Goal: Transaction & Acquisition: Obtain resource

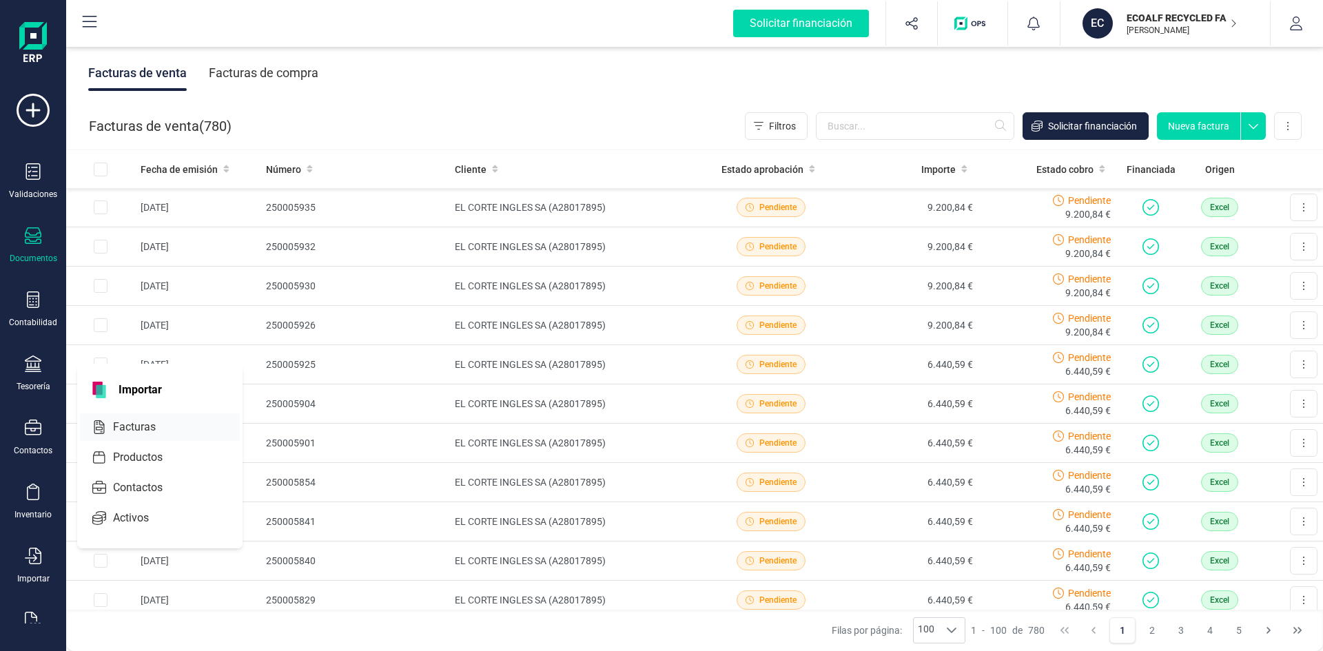
click at [136, 427] on span "Facturas" at bounding box center [144, 427] width 73 height 17
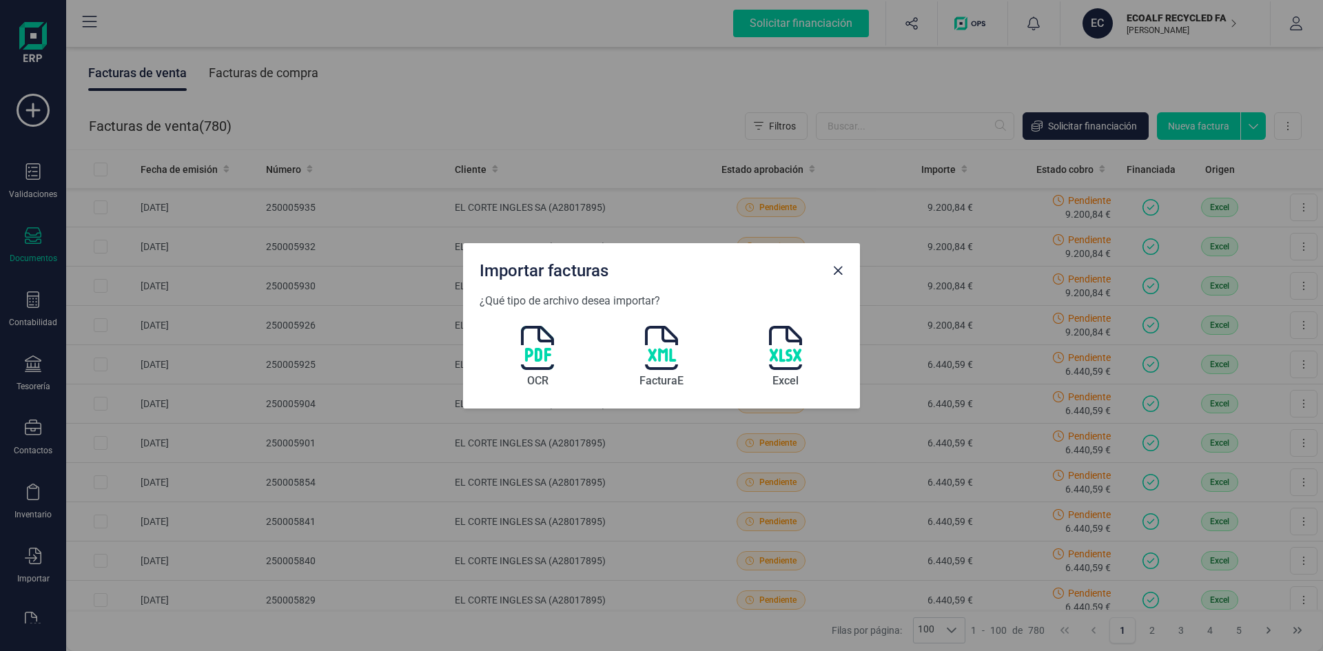
click at [786, 348] on img at bounding box center [785, 348] width 33 height 44
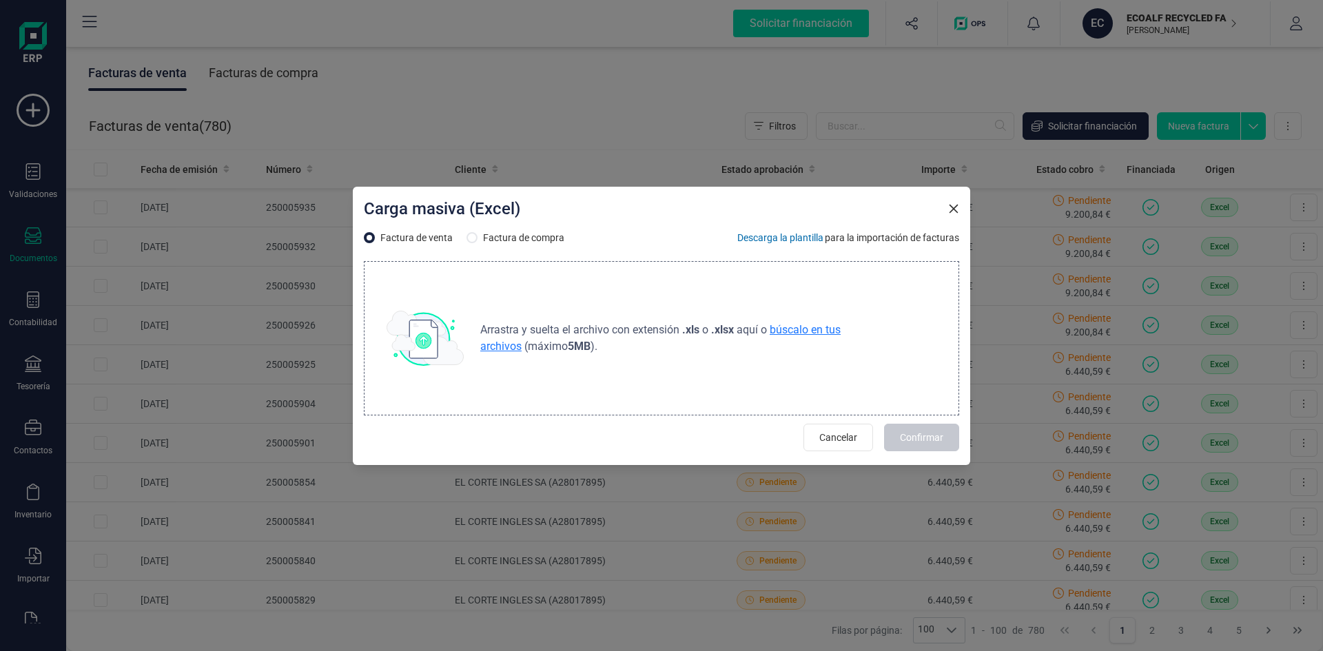
click at [801, 334] on span "búscalo en tus archivos" at bounding box center [660, 338] width 361 height 30
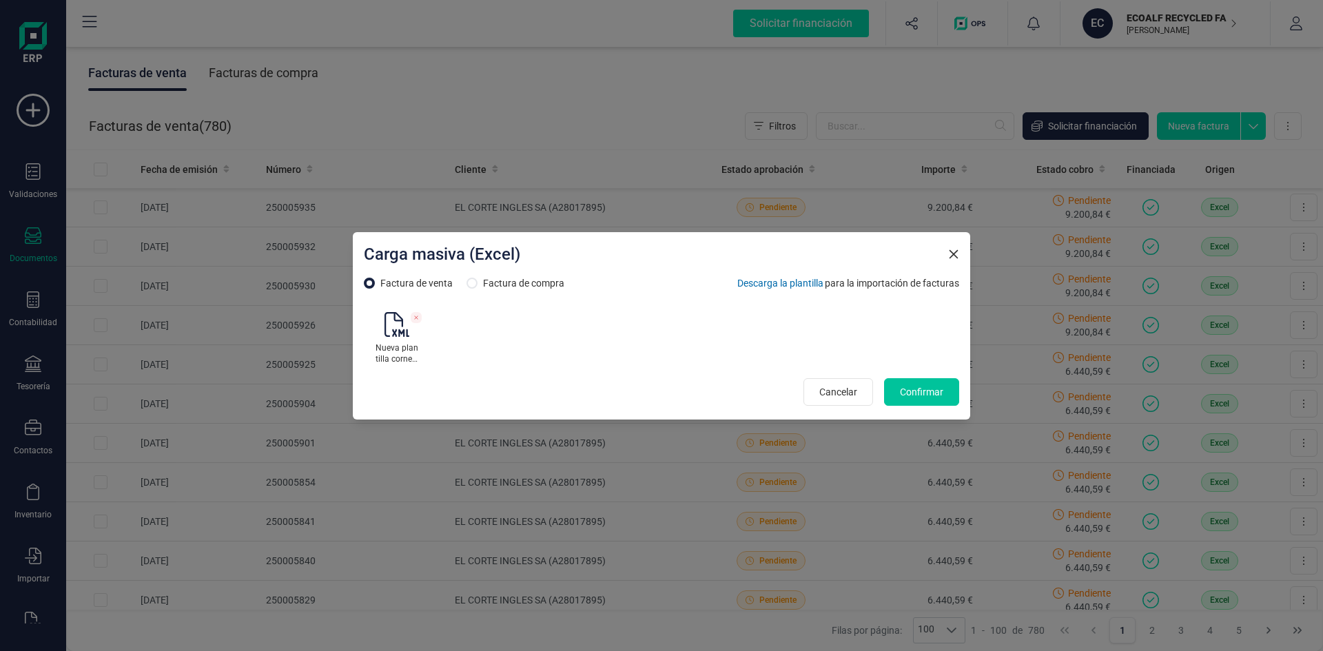
click at [937, 393] on span "Confirmar" at bounding box center [921, 392] width 43 height 14
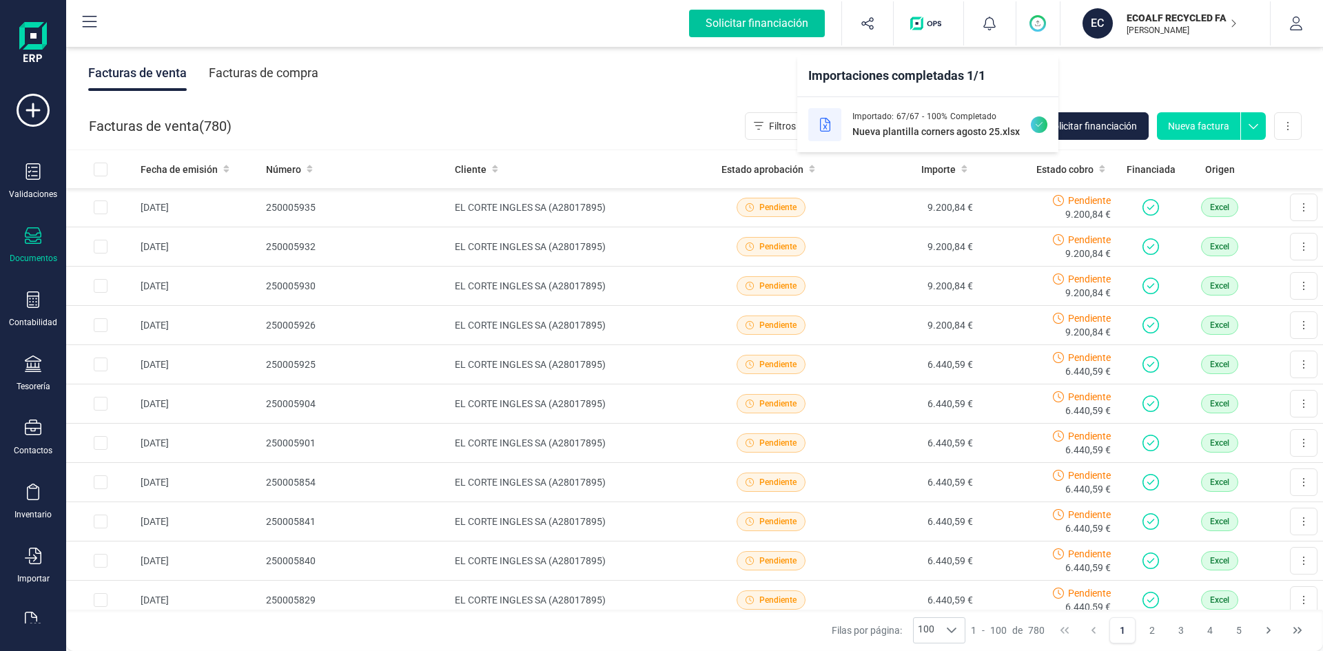
click at [738, 23] on div "Solicitar financiación" at bounding box center [757, 24] width 136 height 28
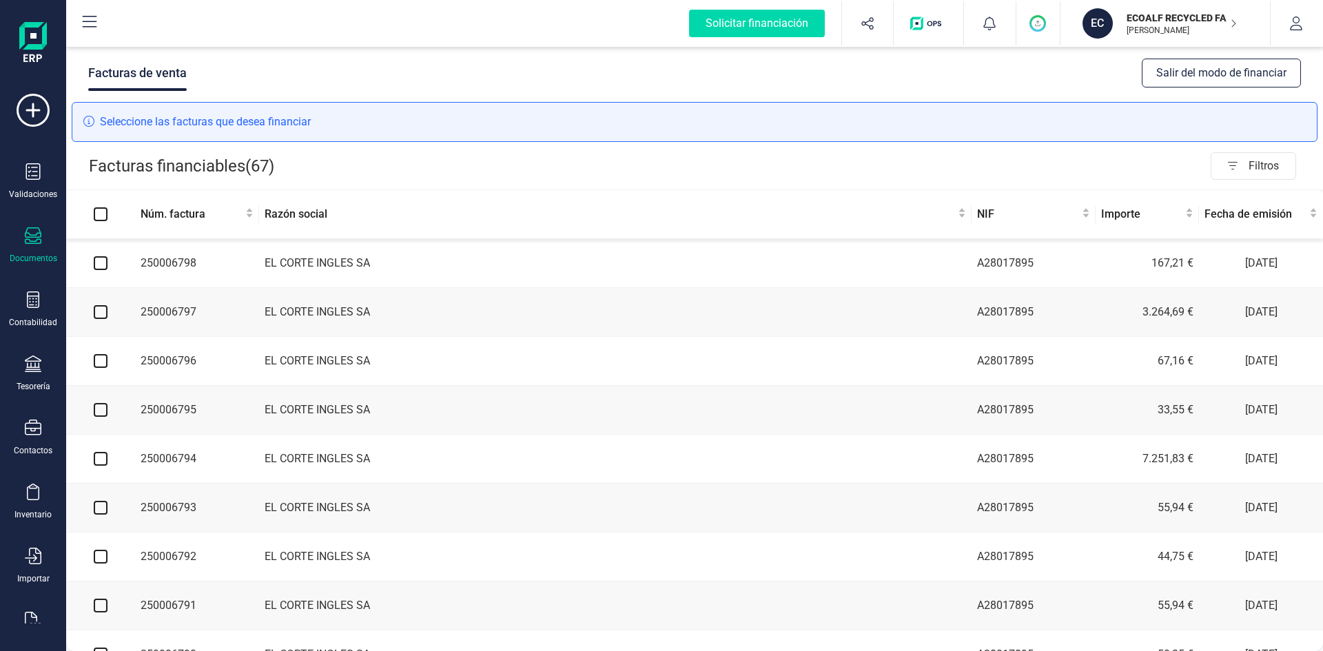
click at [103, 213] on input "Select all" at bounding box center [101, 214] width 14 height 14
checkbox input "true"
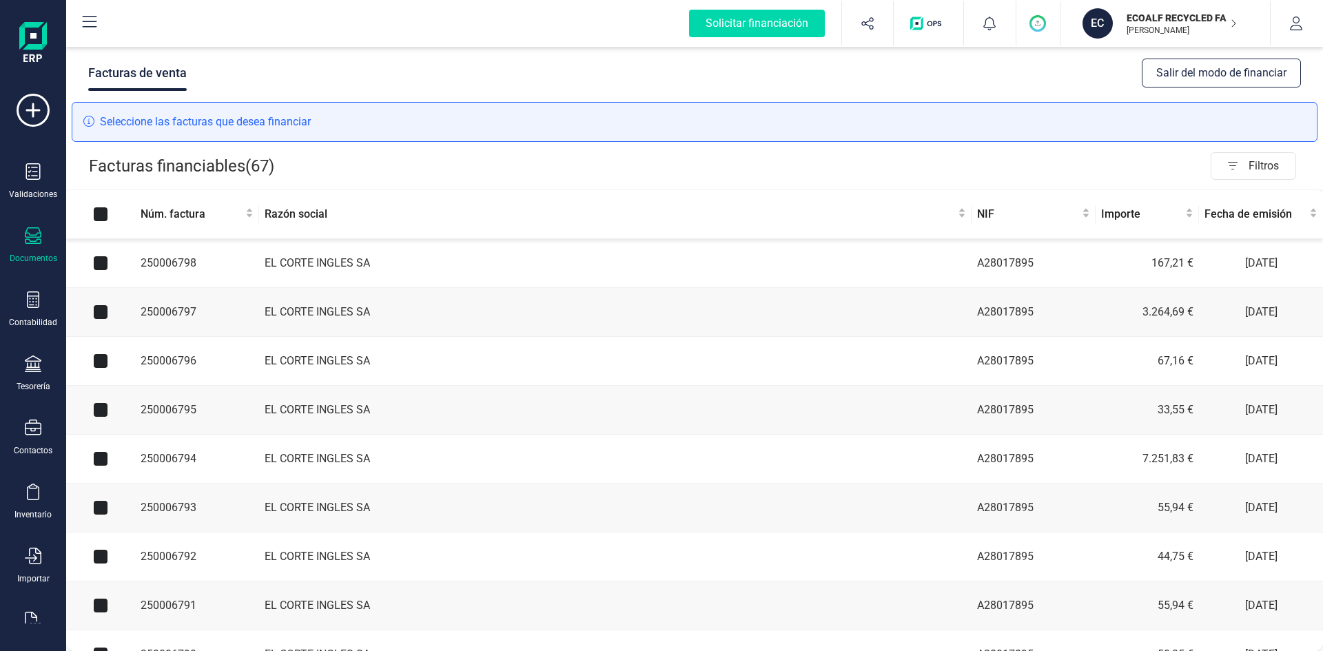
checkbox input "true"
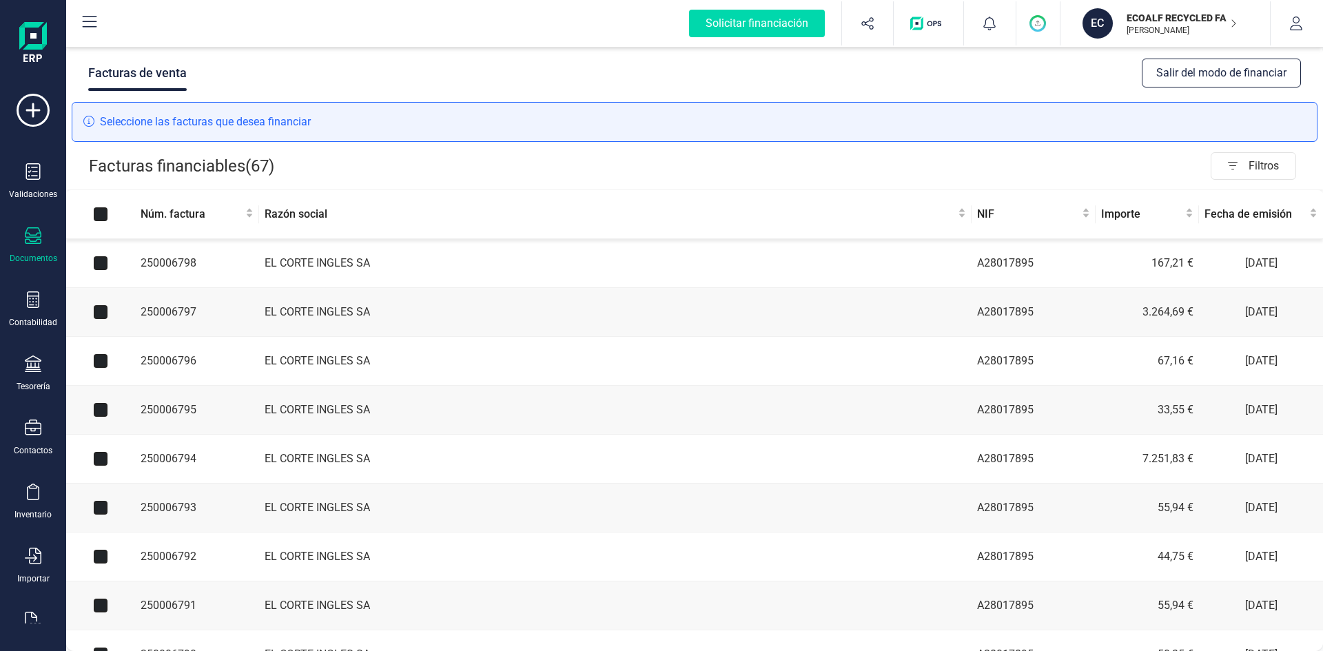
checkbox input "true"
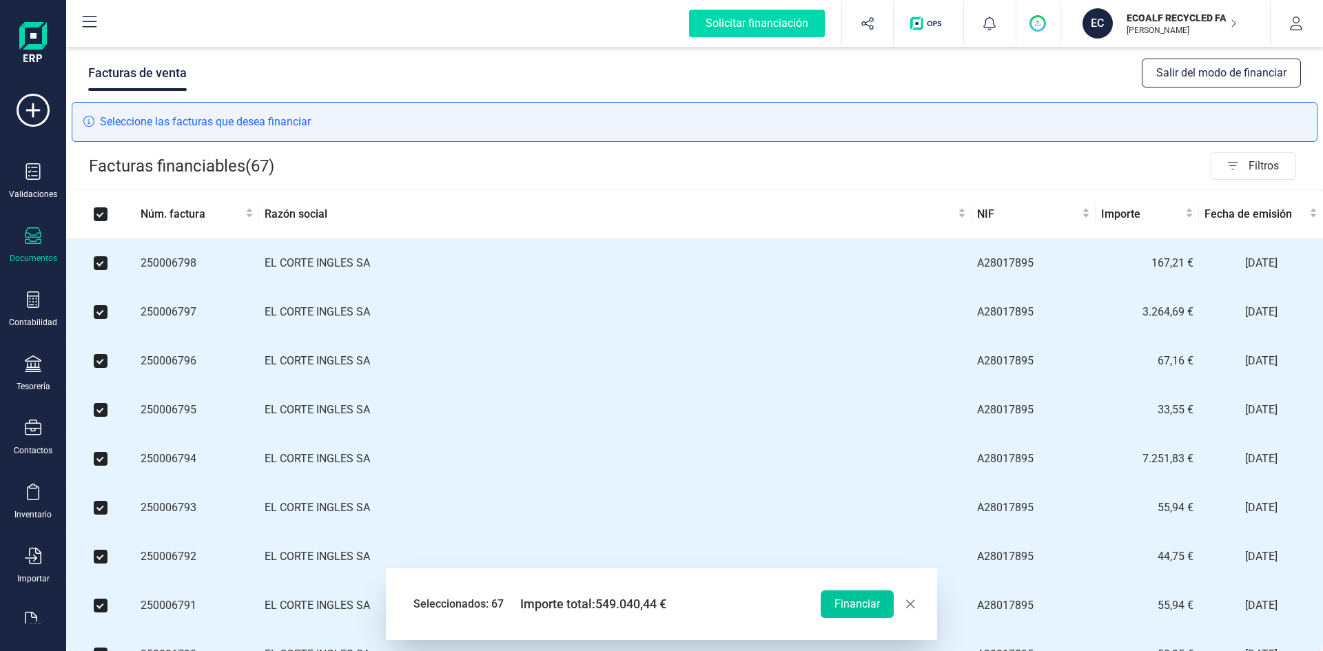
click at [860, 602] on button "Financiar" at bounding box center [857, 605] width 73 height 28
